Goal: Information Seeking & Learning: Find specific fact

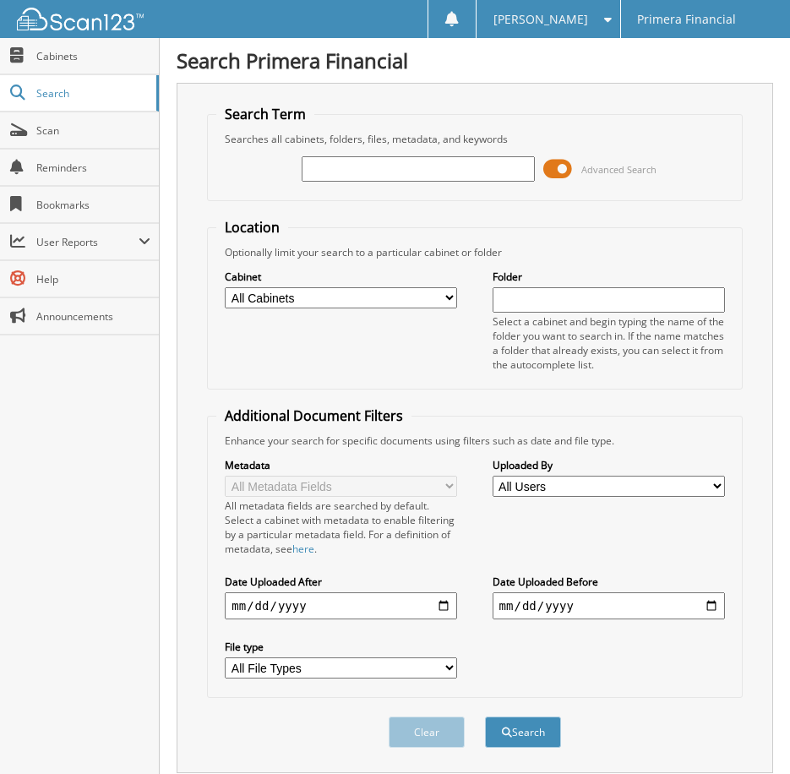
click at [358, 170] on input "text" at bounding box center [417, 168] width 232 height 25
type input "[PERSON_NAME]"
click at [485, 716] on button "Search" at bounding box center [523, 731] width 76 height 31
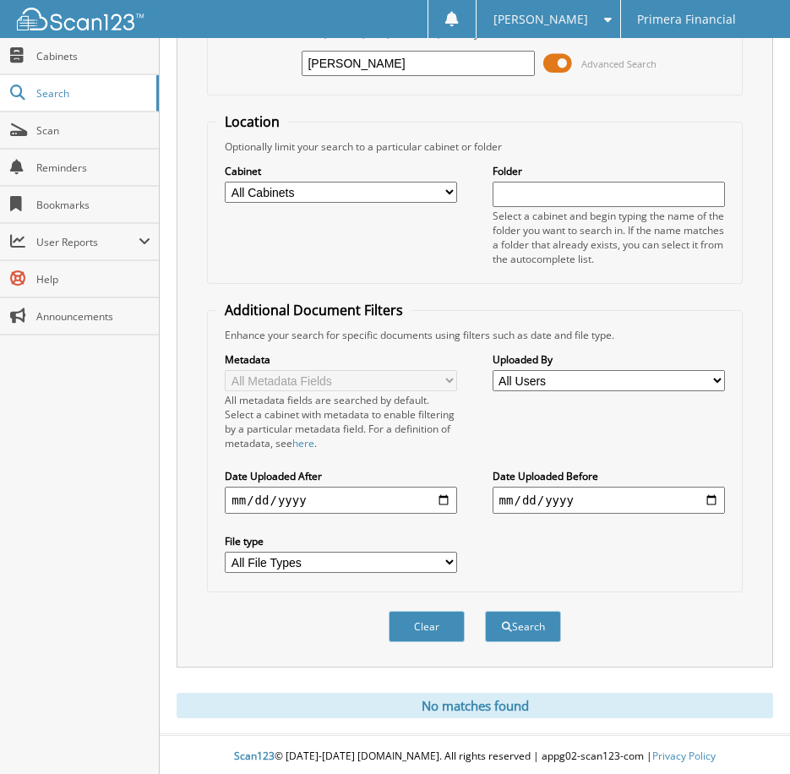
scroll to position [110, 0]
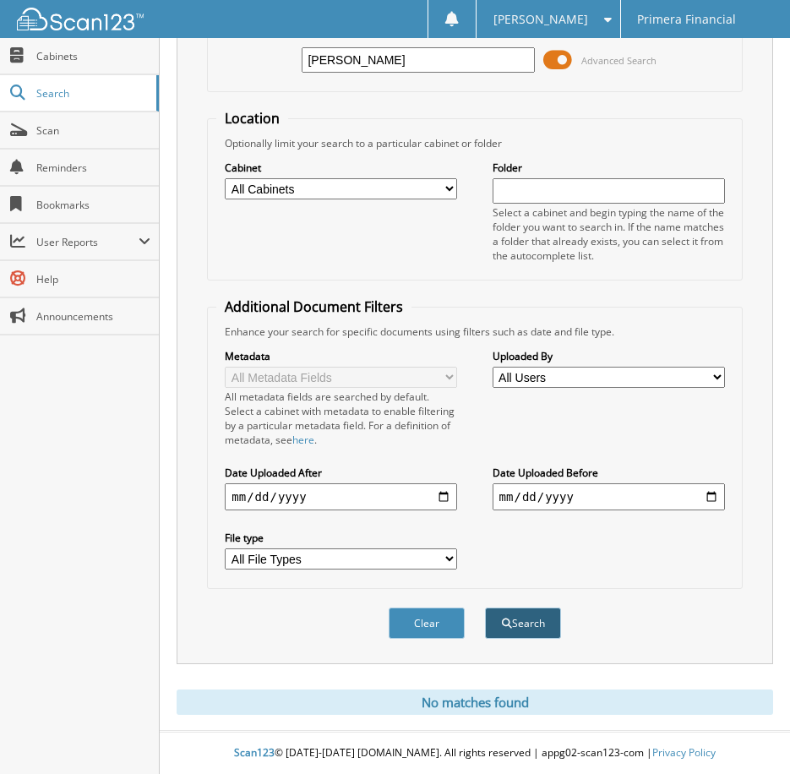
click at [526, 617] on button "Search" at bounding box center [523, 622] width 76 height 31
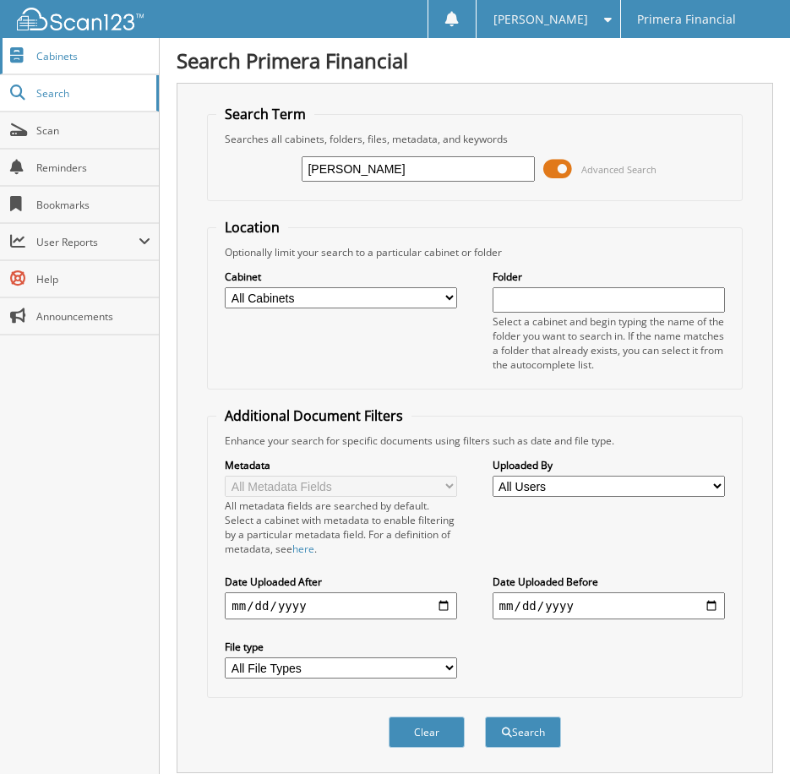
click at [52, 73] on link "Cabinets" at bounding box center [79, 56] width 159 height 36
click at [461, 168] on input "text" at bounding box center [417, 168] width 232 height 25
type input "[PERSON_NAME]"
click at [642, 155] on div "[PERSON_NAME] Advanced Search" at bounding box center [474, 169] width 516 height 46
click at [565, 169] on span at bounding box center [557, 168] width 29 height 25
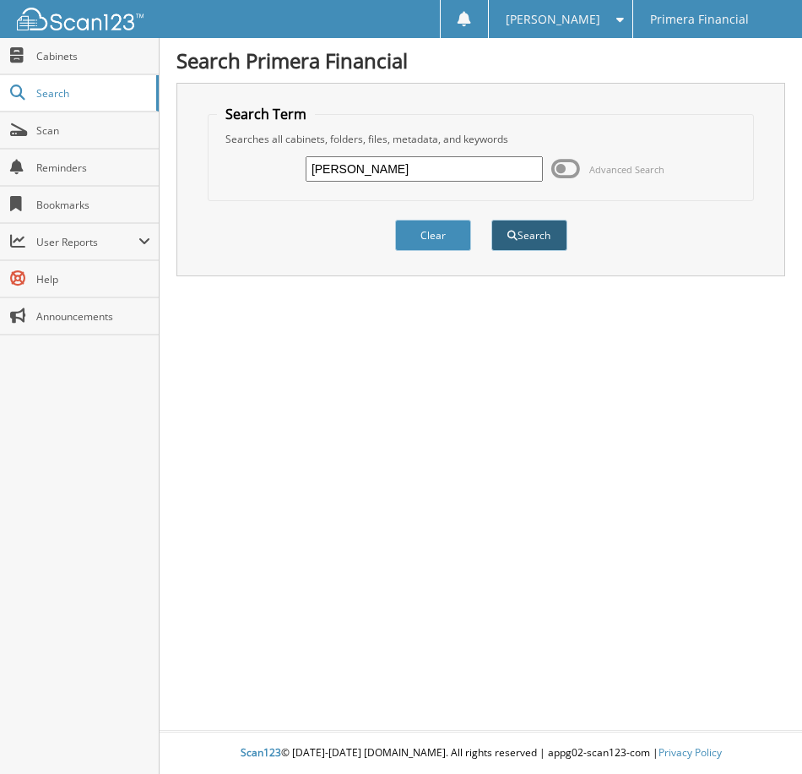
click at [502, 232] on button "Search" at bounding box center [529, 235] width 76 height 31
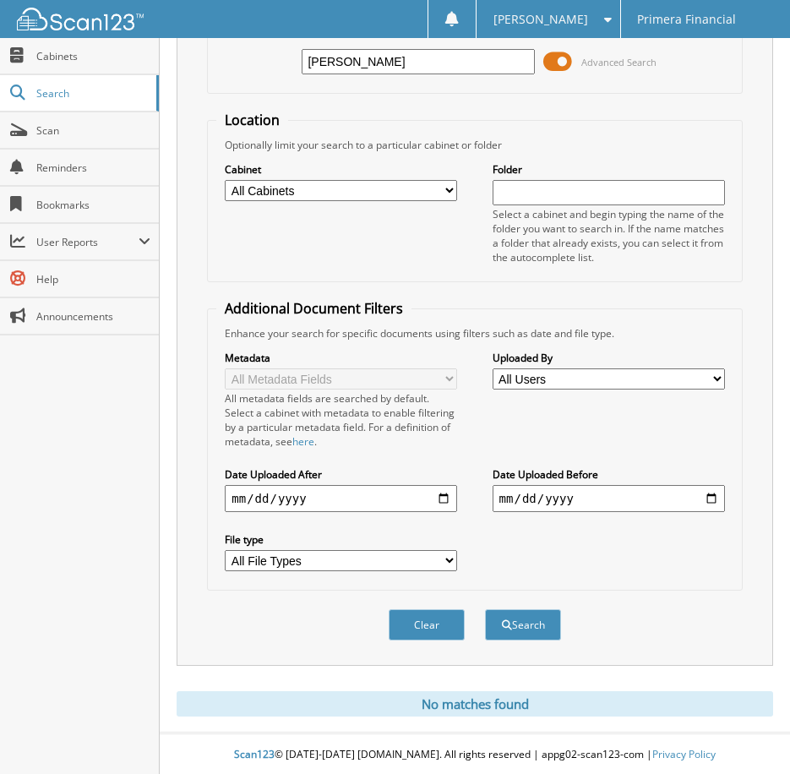
scroll to position [110, 0]
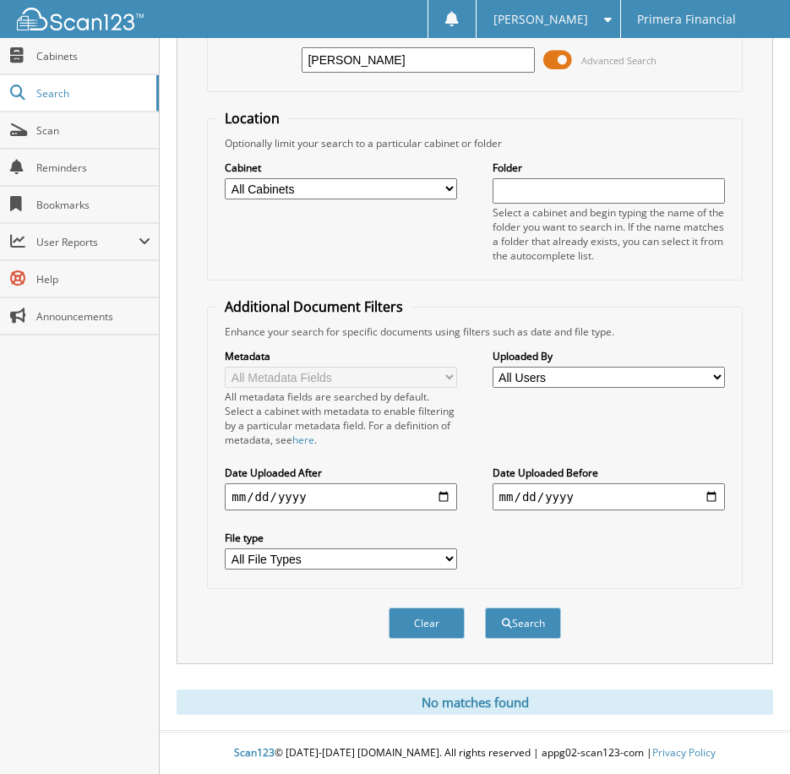
click at [440, 68] on input "TRACEYA BONNELL" at bounding box center [417, 59] width 232 height 25
click at [70, 120] on link "Scan" at bounding box center [79, 130] width 159 height 36
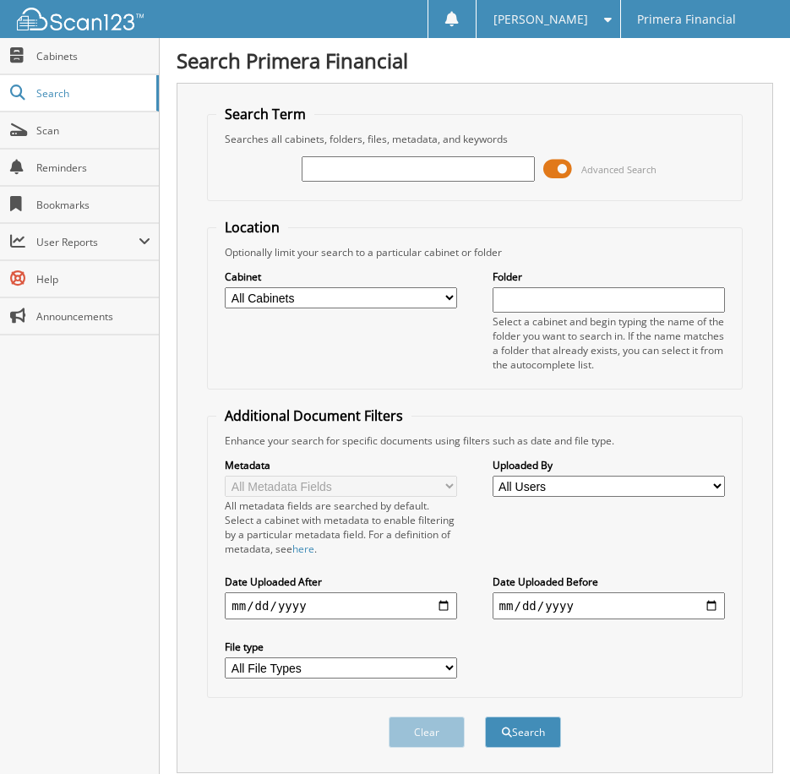
click at [316, 605] on input "date" at bounding box center [341, 605] width 232 height 27
click at [551, 497] on div "Uploaded By All Users ABIGAIL FARELO ADILENE MORFIN Adriana Guzman Adrianna Sal…" at bounding box center [608, 477] width 232 height 42
click at [287, 607] on input "date" at bounding box center [341, 605] width 232 height 27
click at [236, 607] on input "date" at bounding box center [341, 605] width 232 height 27
type input "2022-05-30"
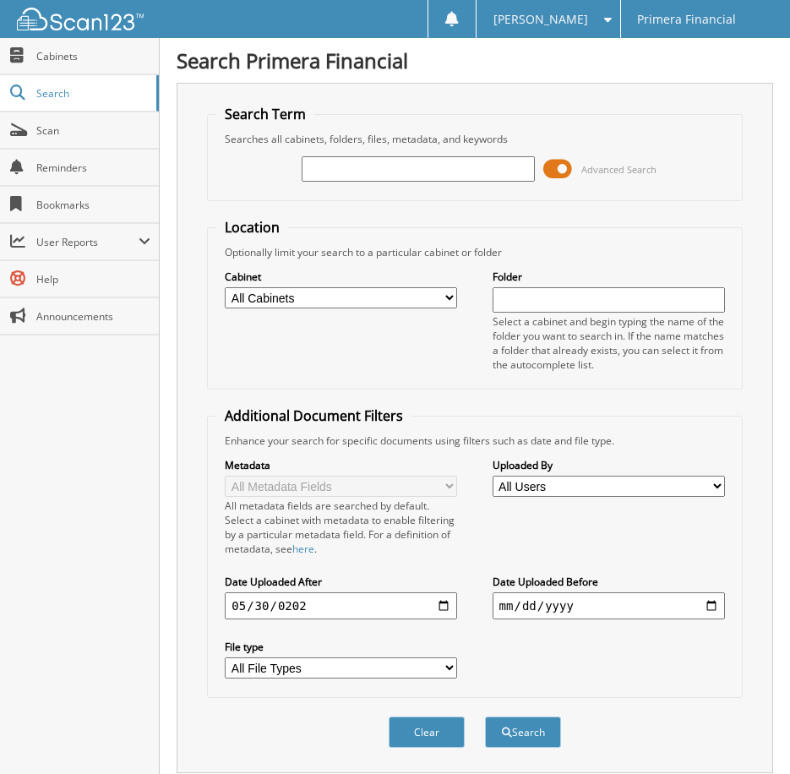
click at [379, 551] on div "All metadata fields are searched by default. Select a cabinet with metadata to …" at bounding box center [341, 526] width 232 height 57
click at [345, 670] on select "All File Types BMP DOCX GIF HEIC HTM HTML HTM_TICKET=RO0ABXQAP" at bounding box center [341, 667] width 232 height 21
click at [583, 715] on div "Clear Search" at bounding box center [474, 732] width 535 height 68
click at [535, 736] on button "Search" at bounding box center [523, 731] width 76 height 31
click at [393, 171] on input "text" at bounding box center [417, 168] width 232 height 25
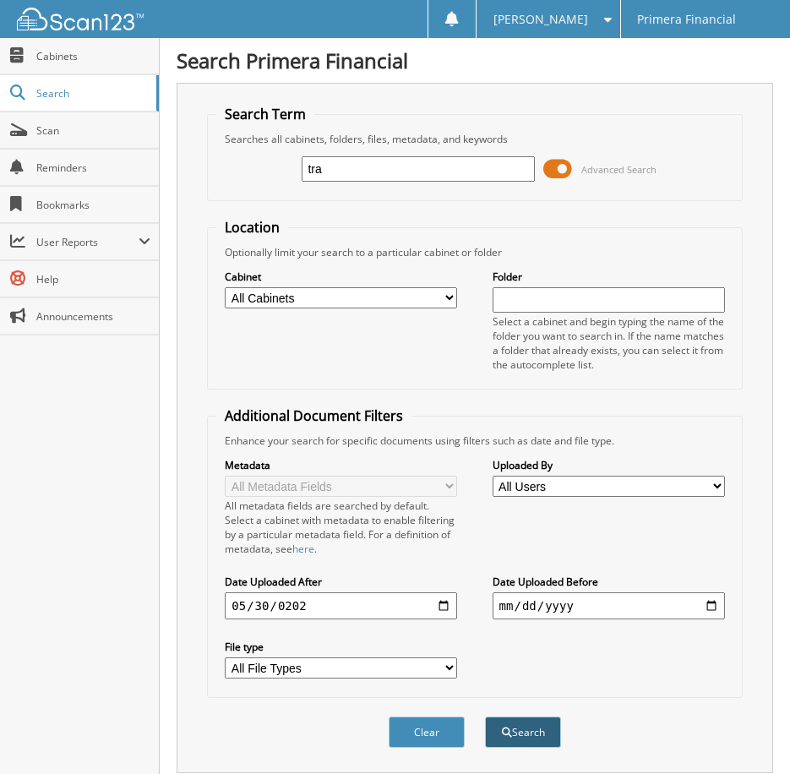
type input "tra"
click at [514, 731] on button "Search" at bounding box center [523, 731] width 76 height 31
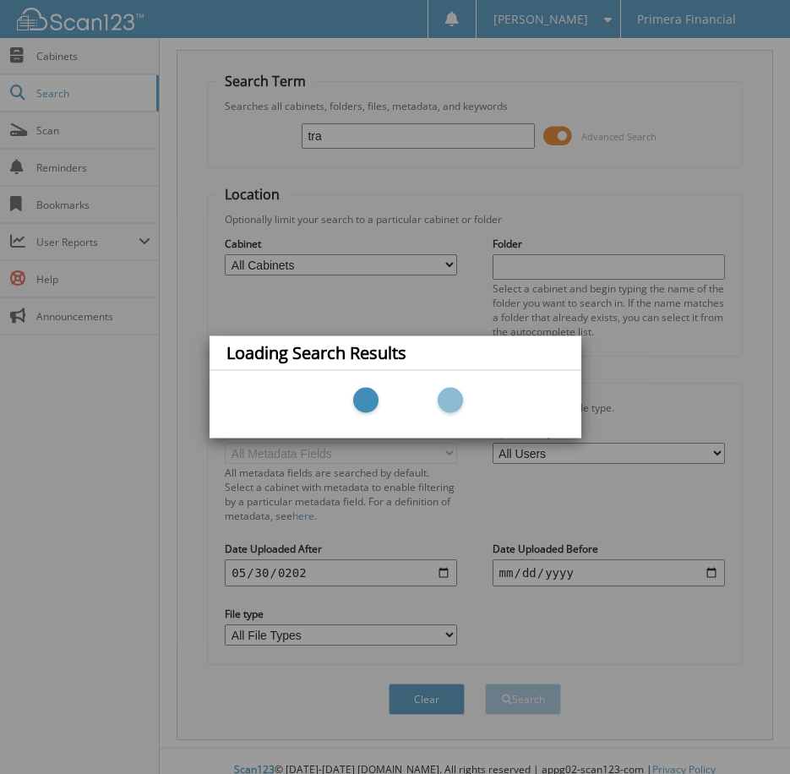
scroll to position [51, 0]
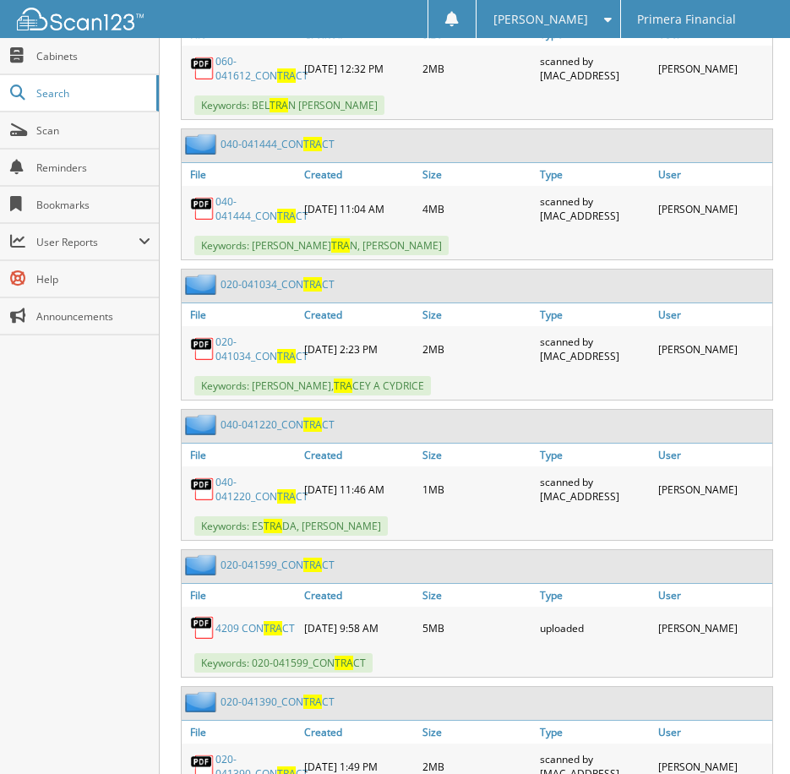
scroll to position [929, 0]
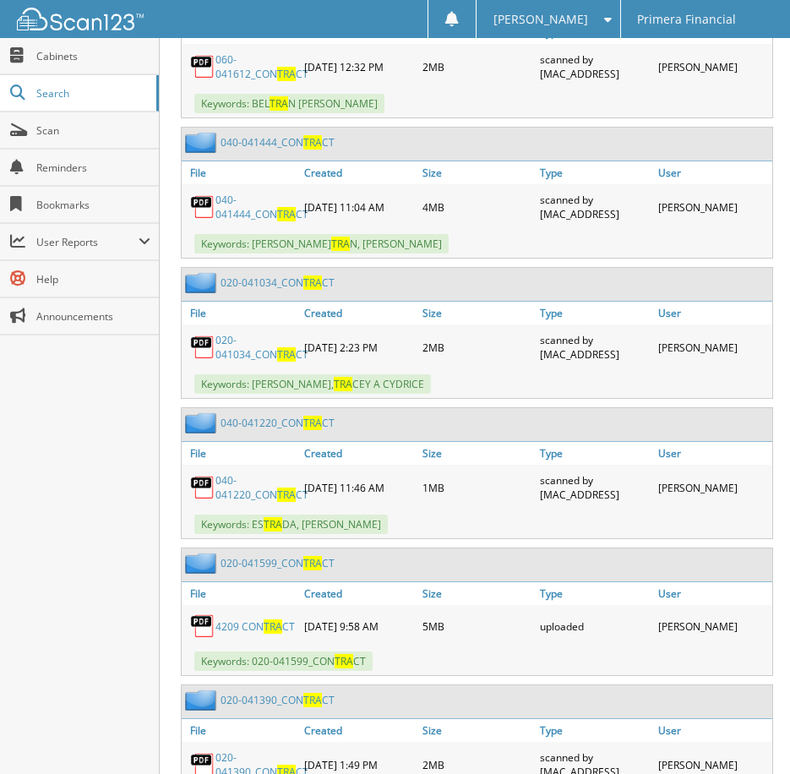
click at [262, 356] on link "020-041034_CON TRA CT" at bounding box center [261, 347] width 93 height 29
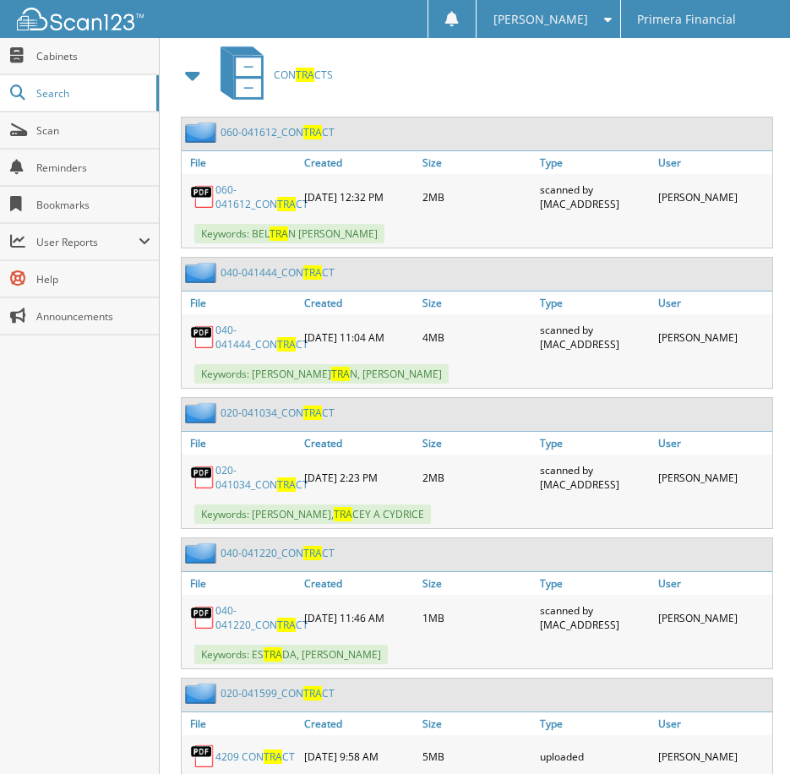
scroll to position [676, 0]
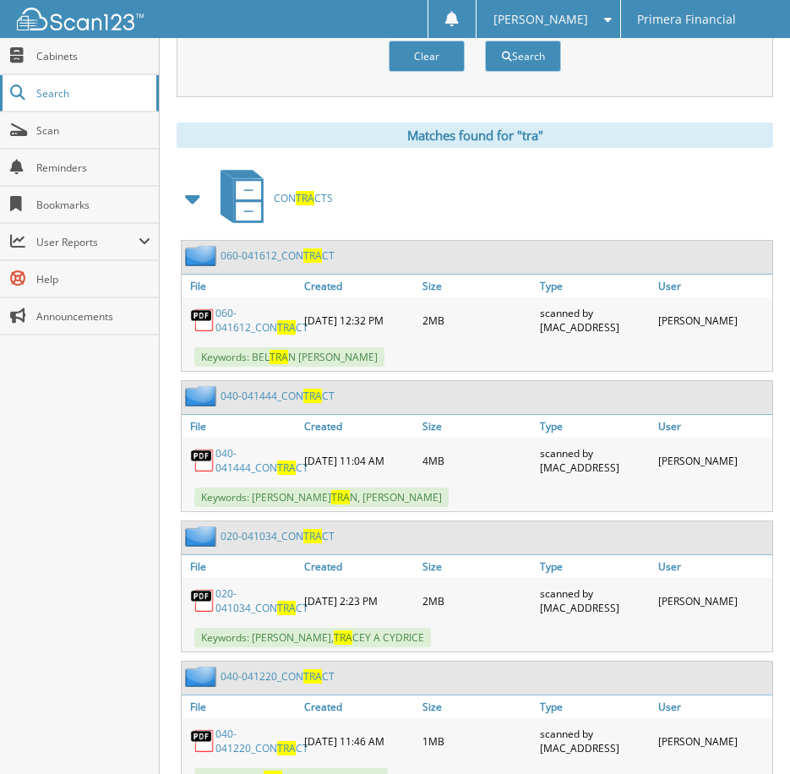
click at [83, 90] on span "Search" at bounding box center [91, 93] width 111 height 14
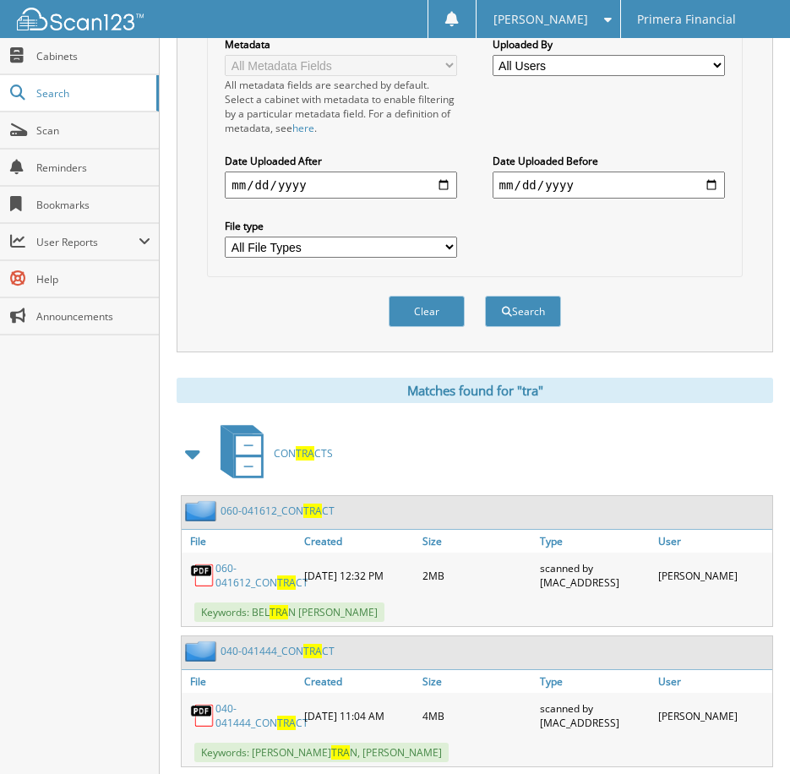
scroll to position [399, 0]
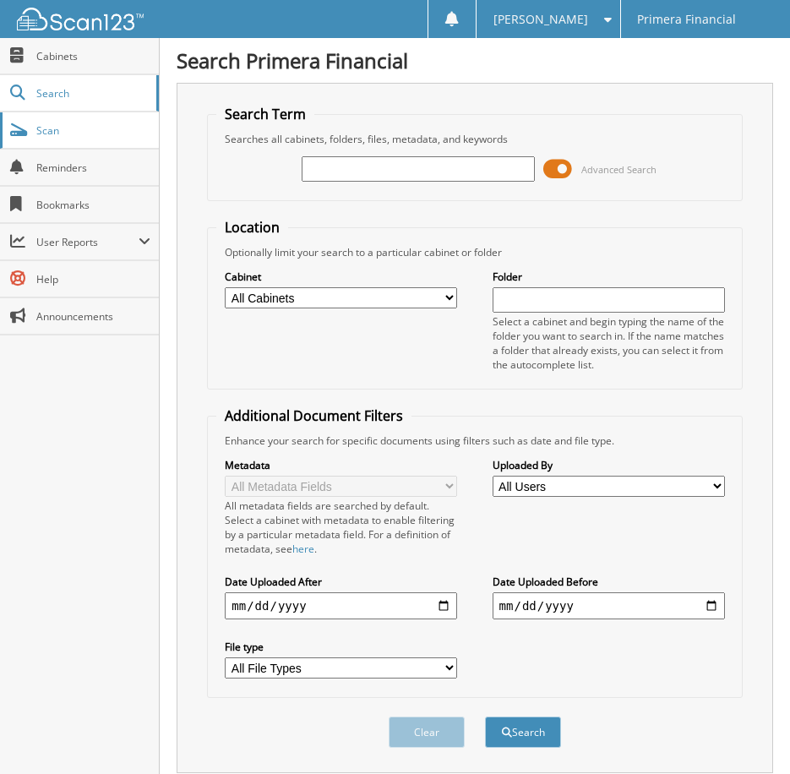
click at [70, 136] on span "Scan" at bounding box center [93, 130] width 114 height 14
click at [44, 49] on span "Cabinets" at bounding box center [93, 56] width 114 height 14
